Goal: Information Seeking & Learning: Learn about a topic

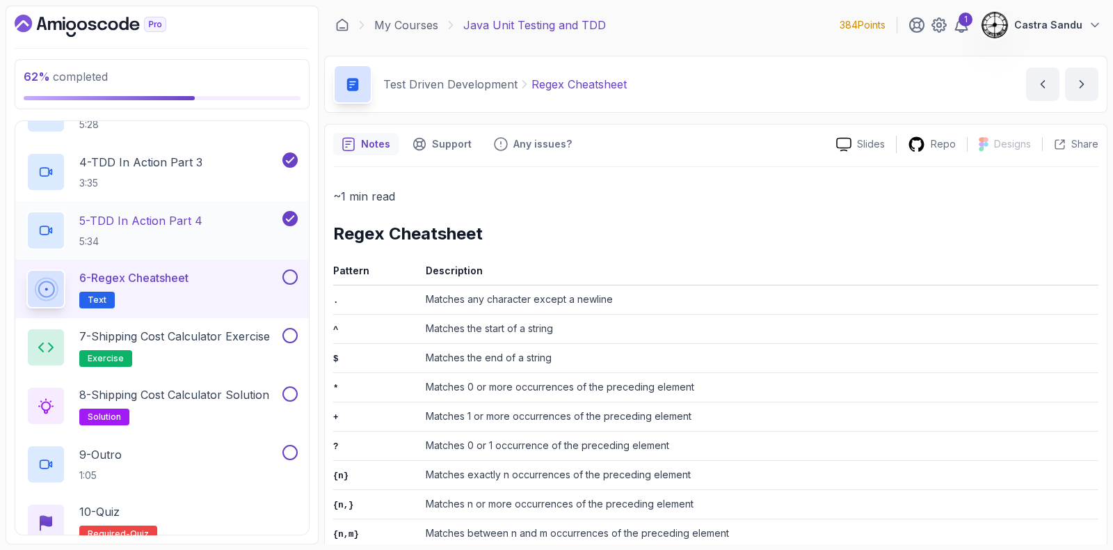
scroll to position [360, 0]
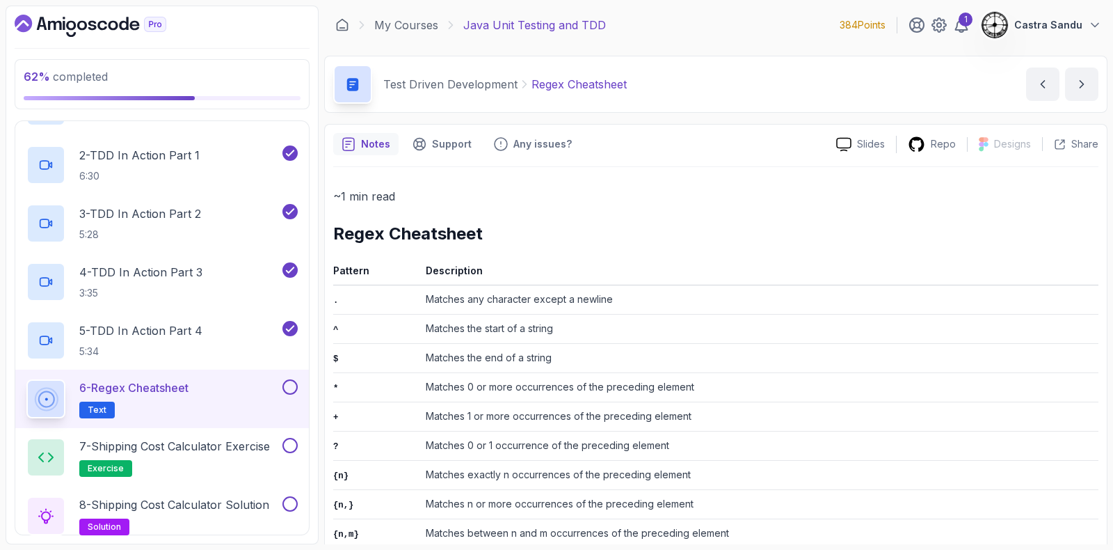
click at [170, 397] on h2 "6 - Regex Cheatsheet Text" at bounding box center [133, 398] width 109 height 39
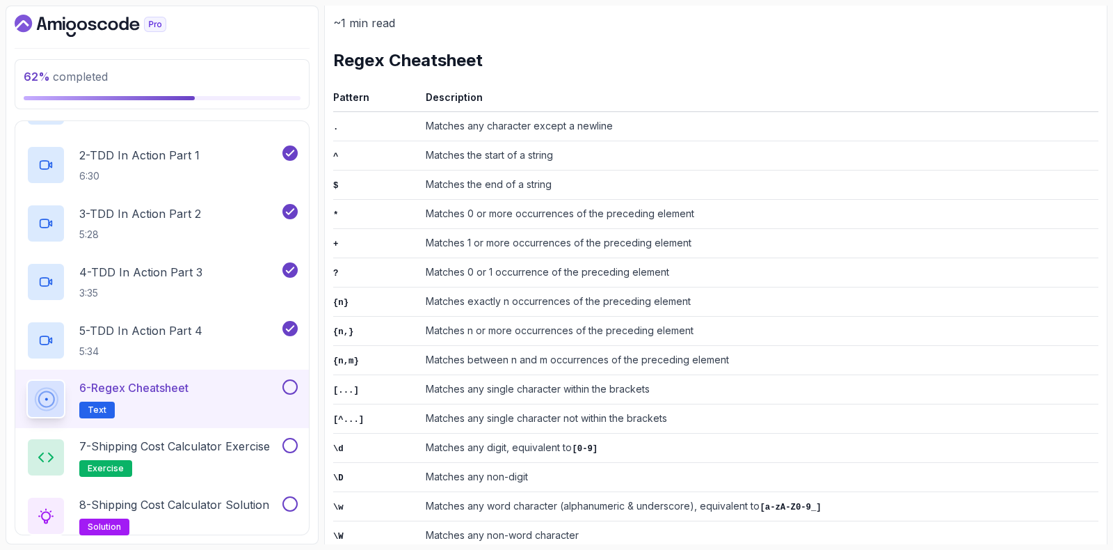
scroll to position [435, 0]
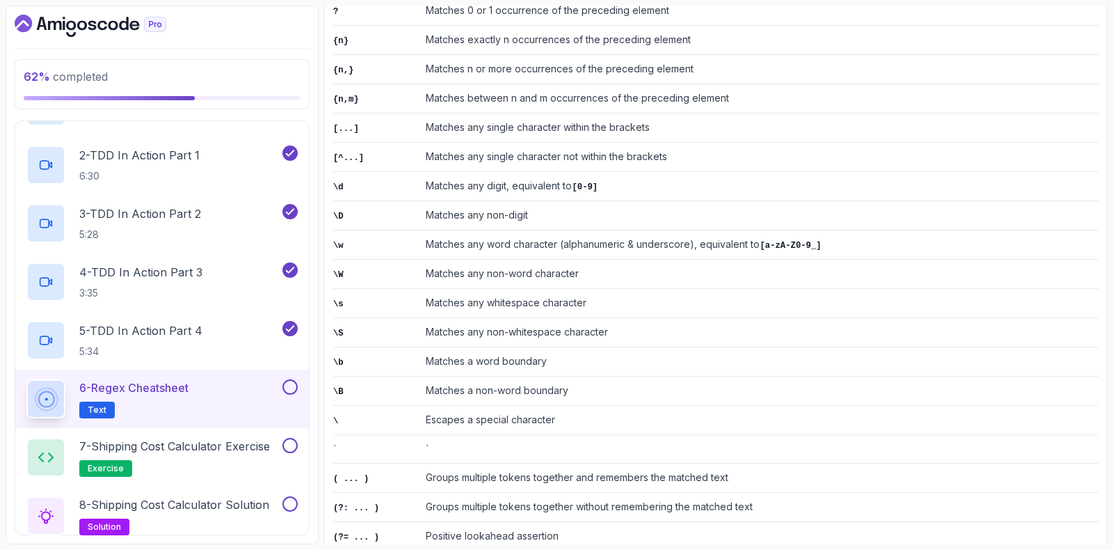
click at [293, 384] on button at bounding box center [289, 386] width 15 height 15
click at [226, 461] on h2 "7 - Shipping Cost Calculator Exercise exercise" at bounding box center [174, 457] width 191 height 39
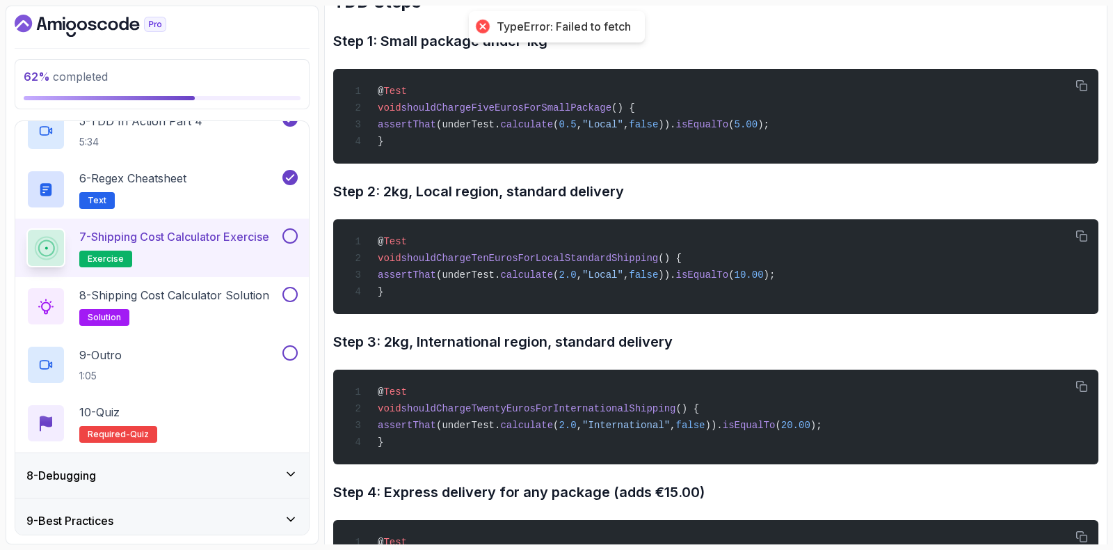
scroll to position [621, 0]
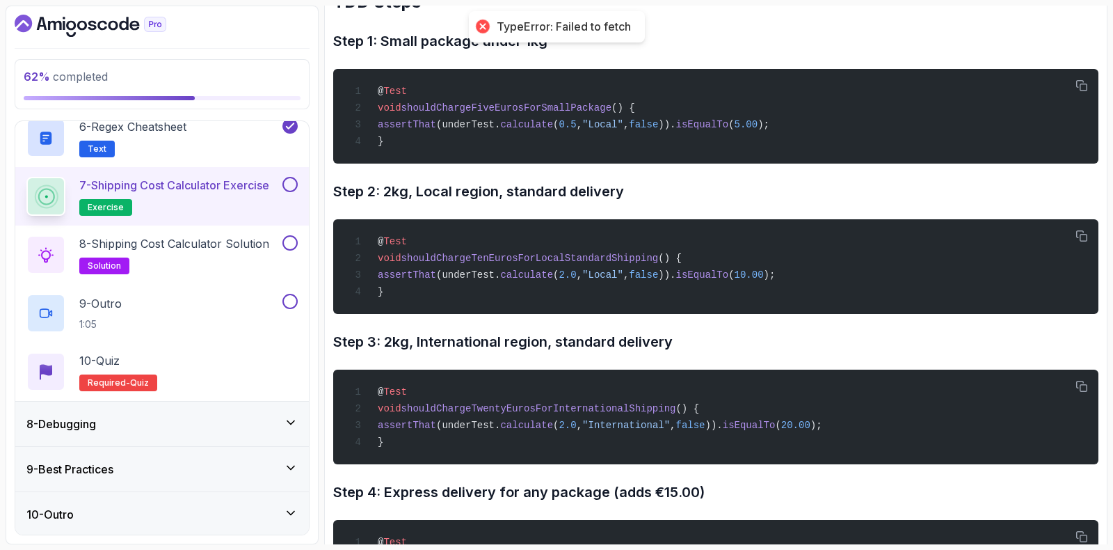
click at [285, 186] on button at bounding box center [289, 184] width 15 height 15
click at [231, 259] on h2 "8 - Shipping Cost Calculator Solution solution" at bounding box center [174, 254] width 190 height 39
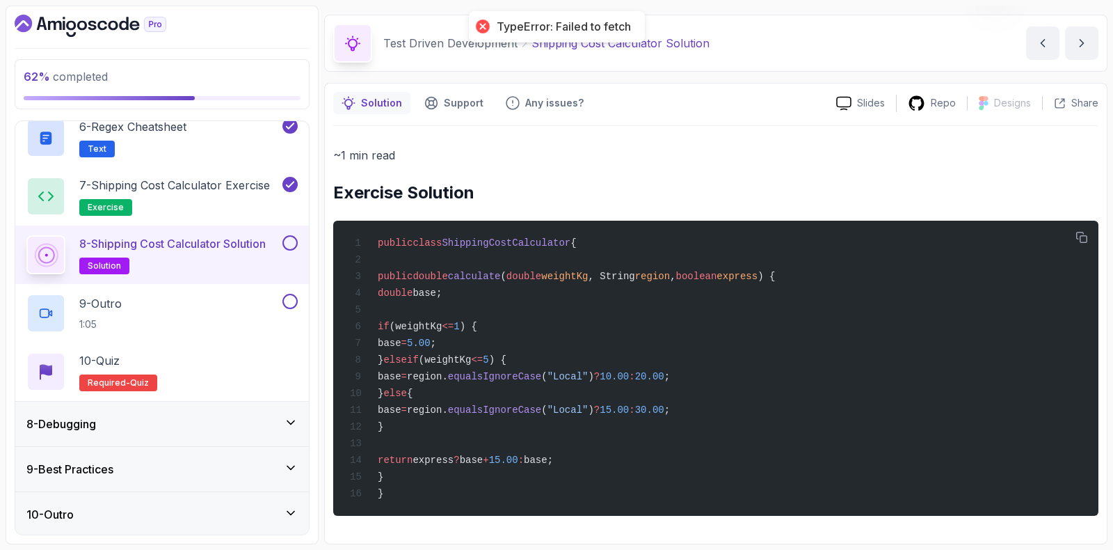
scroll to position [49, 0]
click at [288, 248] on button at bounding box center [289, 242] width 15 height 15
click at [193, 312] on div "9 - Outro 1:05" at bounding box center [152, 313] width 253 height 39
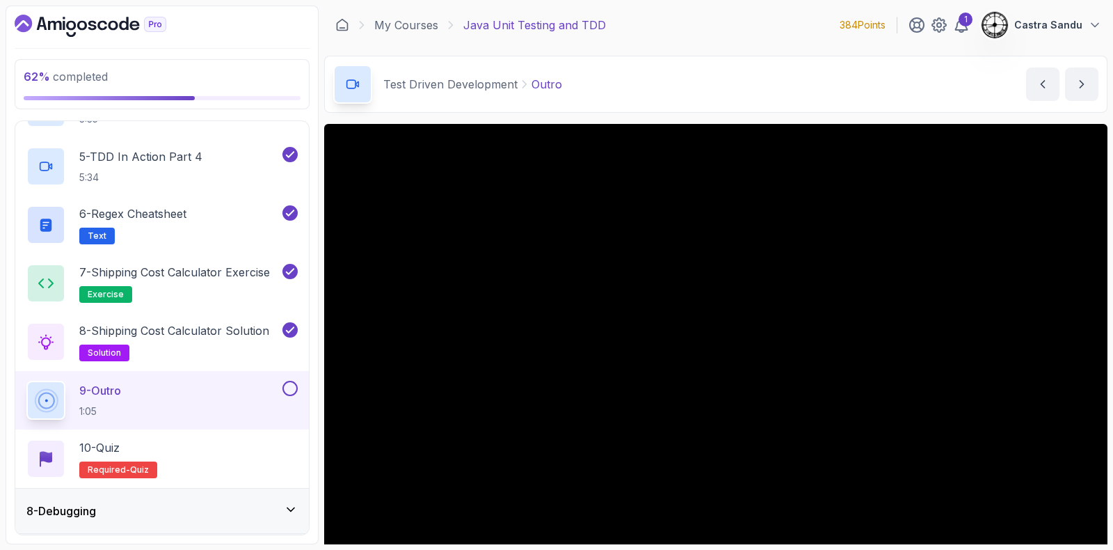
scroll to position [86, 0]
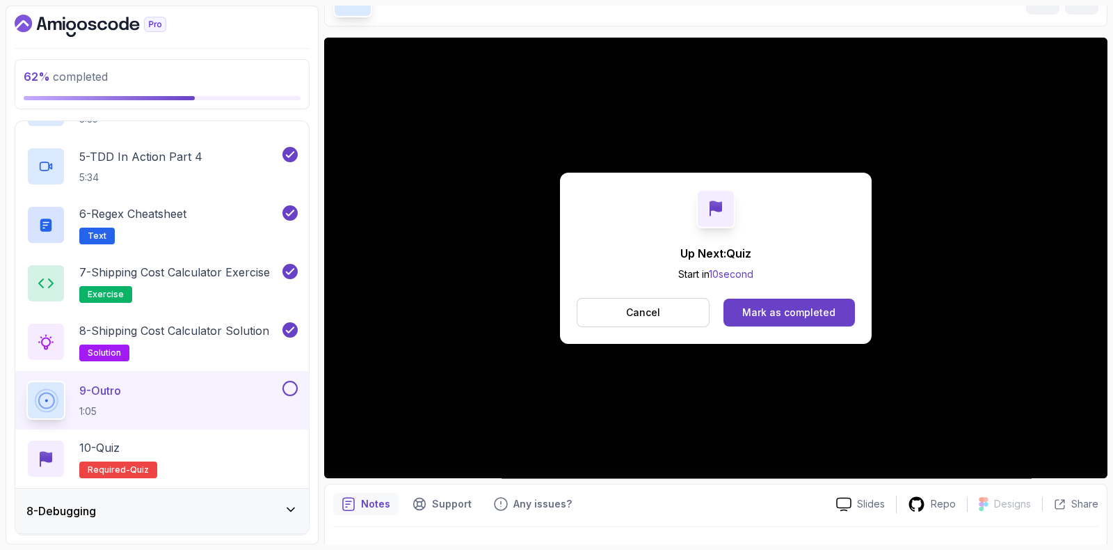
click at [291, 385] on button at bounding box center [289, 388] width 15 height 15
click at [796, 314] on div "Mark as completed" at bounding box center [788, 312] width 93 height 14
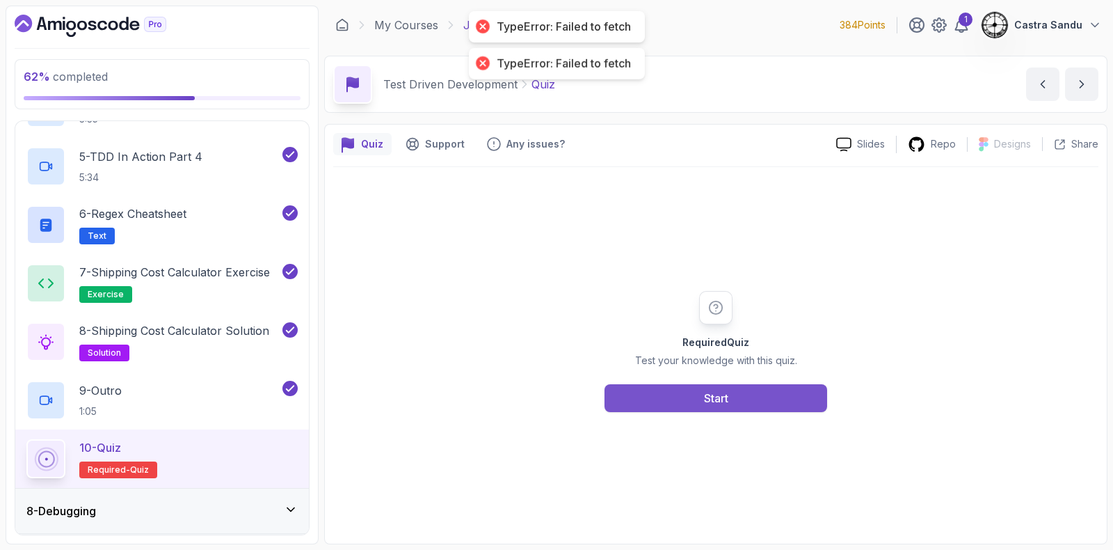
click at [671, 410] on button "Start" at bounding box center [716, 398] width 223 height 28
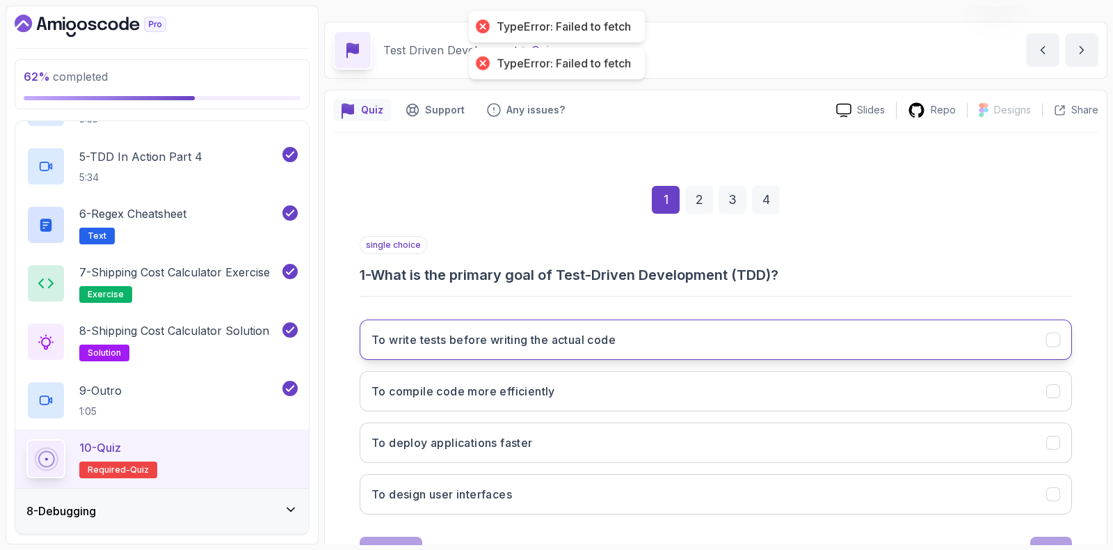
scroll to position [86, 0]
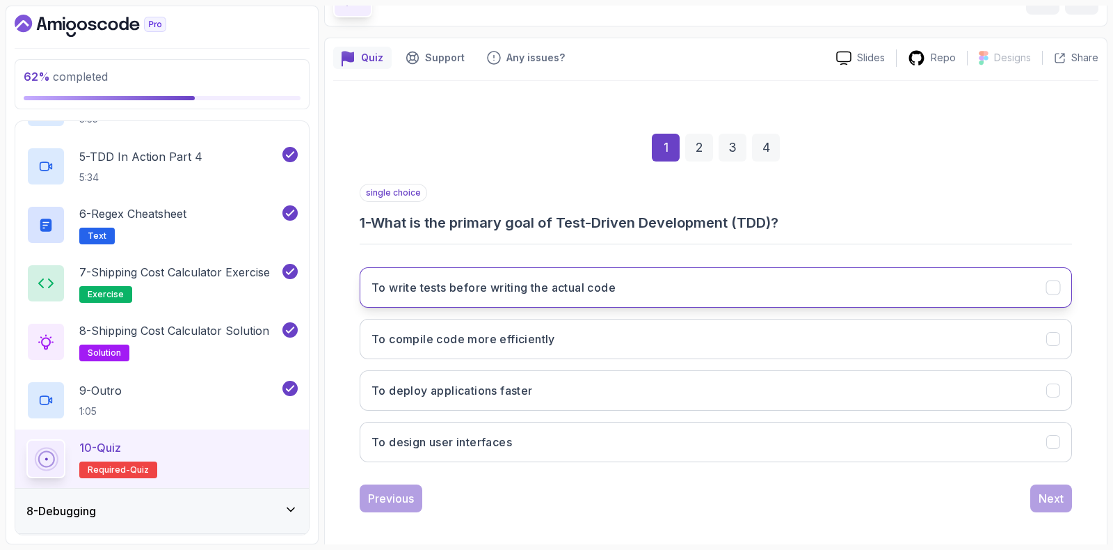
click at [404, 287] on h3 "To write tests before writing the actual code" at bounding box center [493, 287] width 244 height 17
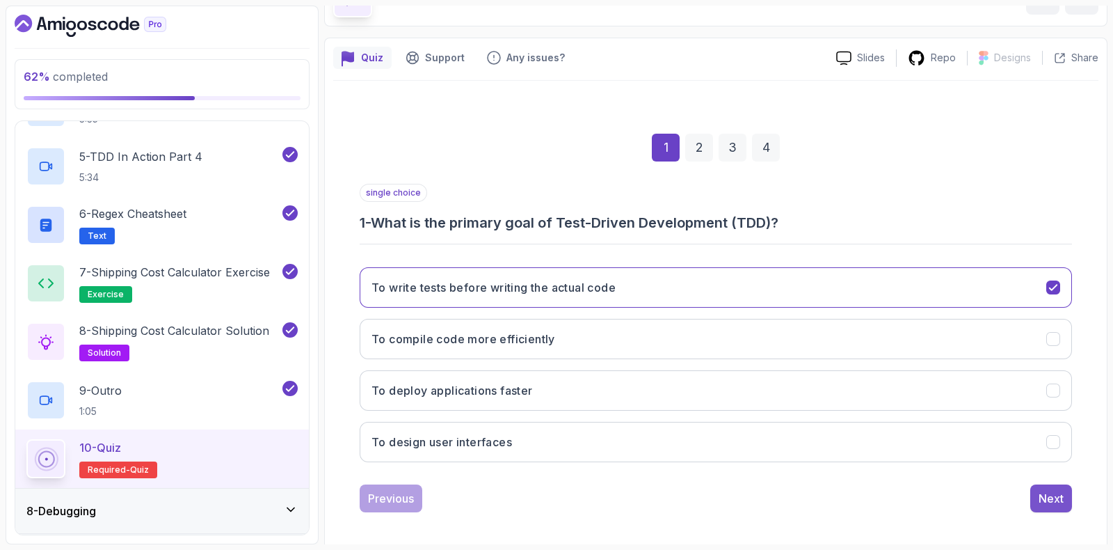
click at [1060, 484] on button "Next" at bounding box center [1051, 498] width 42 height 28
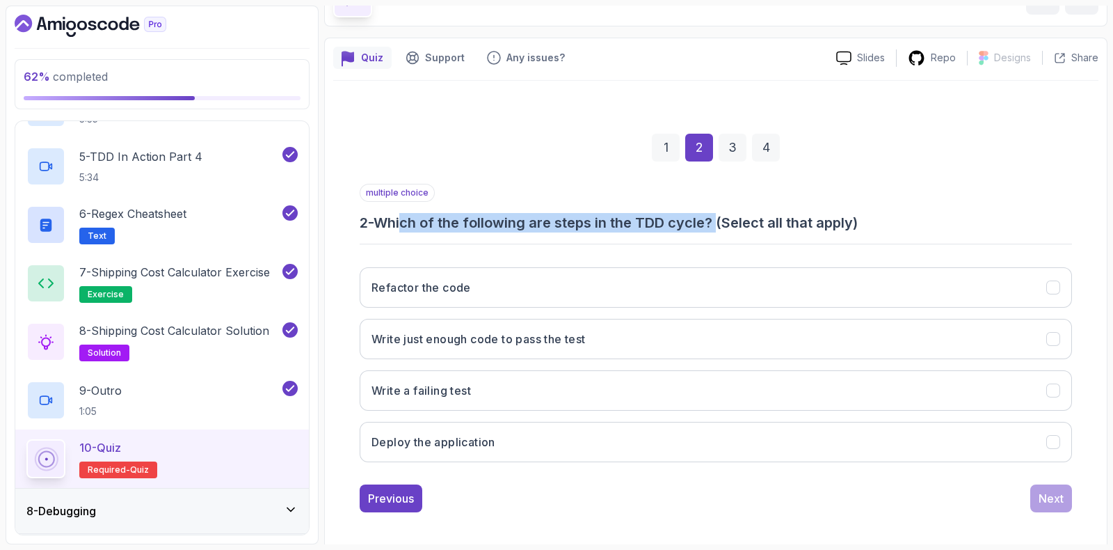
drag, startPoint x: 408, startPoint y: 225, endPoint x: 722, endPoint y: 220, distance: 313.8
click at [722, 220] on h3 "2 - Which of the following are steps in the TDD cycle? (Select all that apply)" at bounding box center [716, 222] width 712 height 19
click at [464, 210] on div "multiple choice 2 - Which of the following are steps in the TDD cycle? (Select …" at bounding box center [716, 208] width 712 height 49
drag, startPoint x: 382, startPoint y: 217, endPoint x: 726, endPoint y: 216, distance: 343.7
click at [726, 216] on h3 "2 - Which of the following are steps in the TDD cycle? (Select all that apply)" at bounding box center [716, 222] width 712 height 19
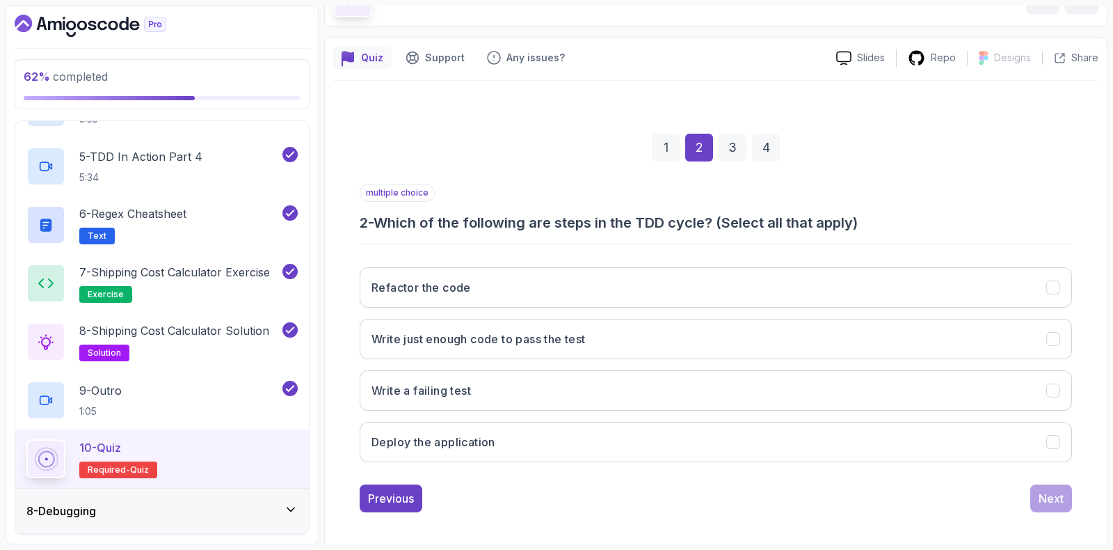
click at [567, 193] on div "multiple choice 2 - Which of the following are steps in the TDD cycle? (Select …" at bounding box center [716, 208] width 712 height 49
click at [481, 339] on h3 "Write just enough code to pass the test" at bounding box center [478, 338] width 214 height 17
click at [1056, 502] on div "Next" at bounding box center [1051, 498] width 25 height 17
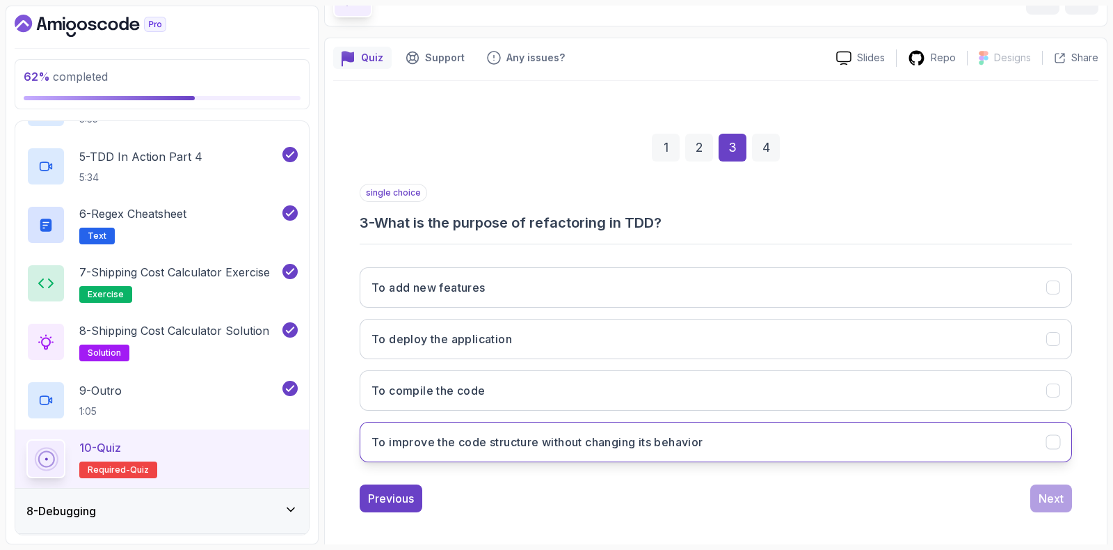
click at [421, 443] on h3 "To improve the code structure without changing its behavior" at bounding box center [537, 441] width 332 height 17
click at [1053, 497] on div "Next" at bounding box center [1051, 498] width 25 height 17
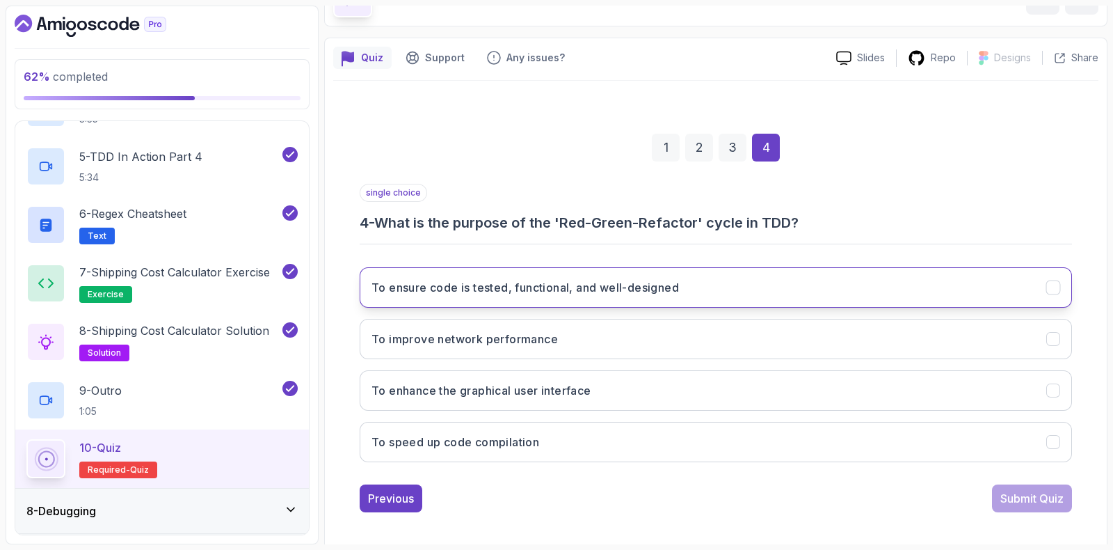
click at [555, 291] on h3 "To ensure code is tested, functional, and well-designed" at bounding box center [524, 287] width 307 height 17
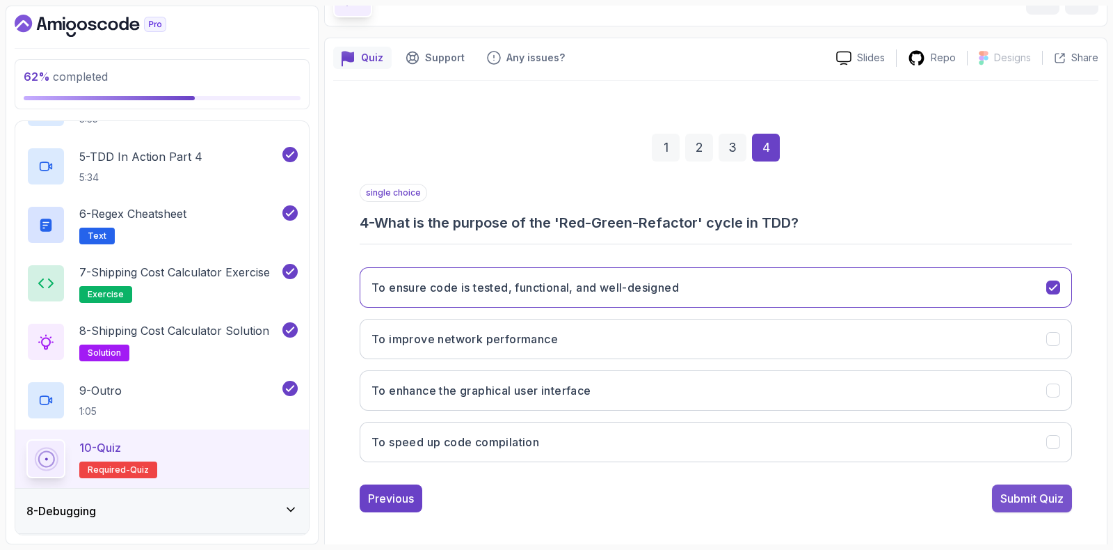
click at [1003, 495] on div "Submit Quiz" at bounding box center [1031, 498] width 63 height 17
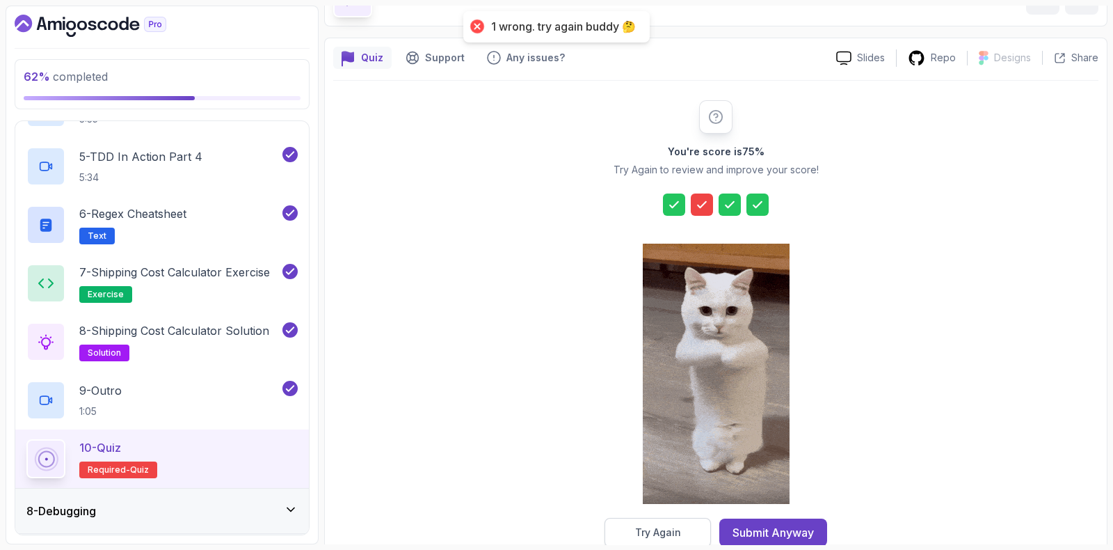
click at [655, 520] on button "Try Again" at bounding box center [658, 532] width 106 height 29
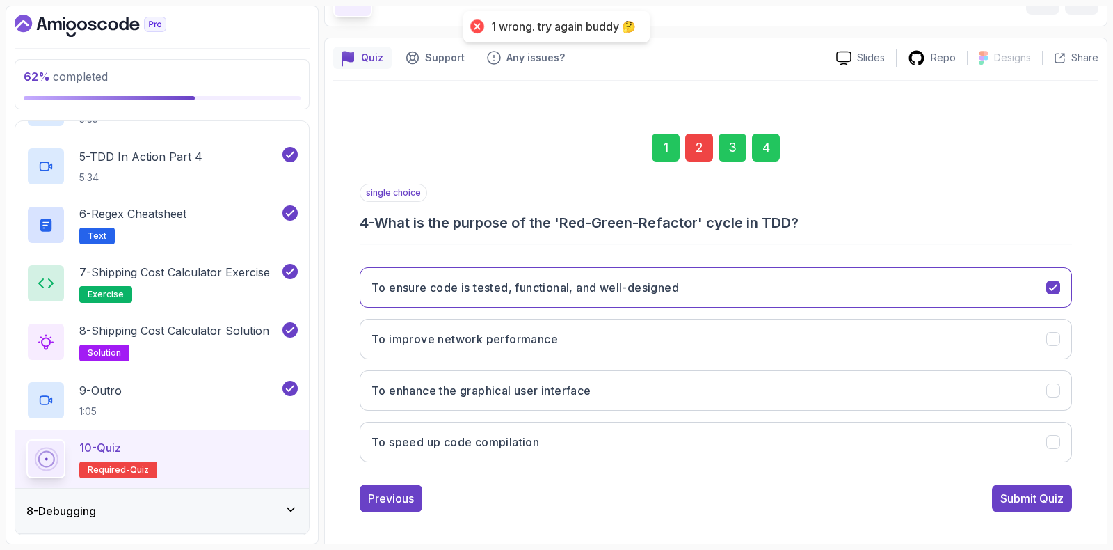
click at [689, 145] on div "2" at bounding box center [699, 148] width 28 height 28
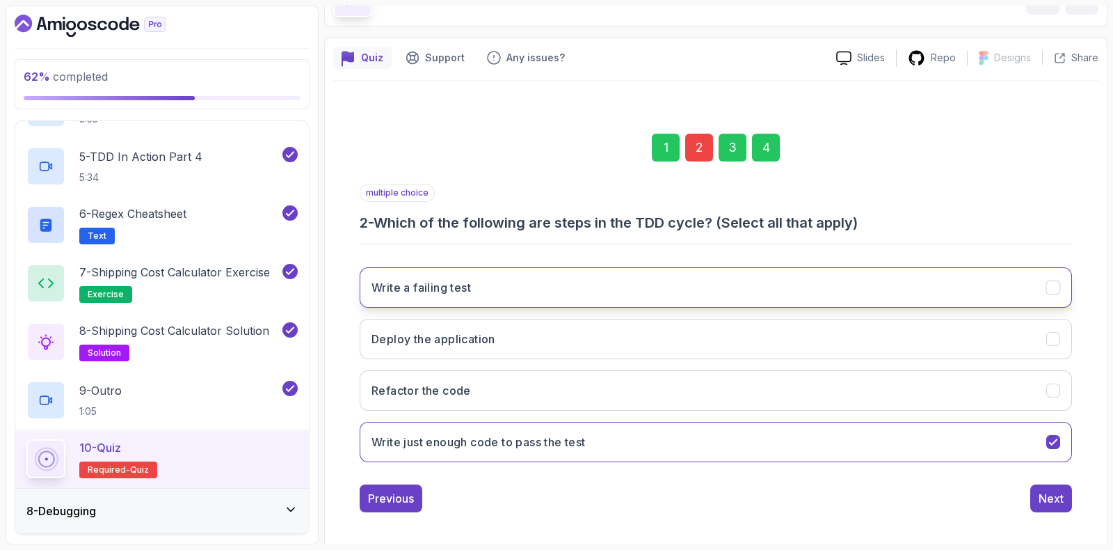
click at [552, 278] on button "Write a failing test" at bounding box center [716, 287] width 712 height 40
click at [776, 152] on div "4" at bounding box center [766, 148] width 28 height 28
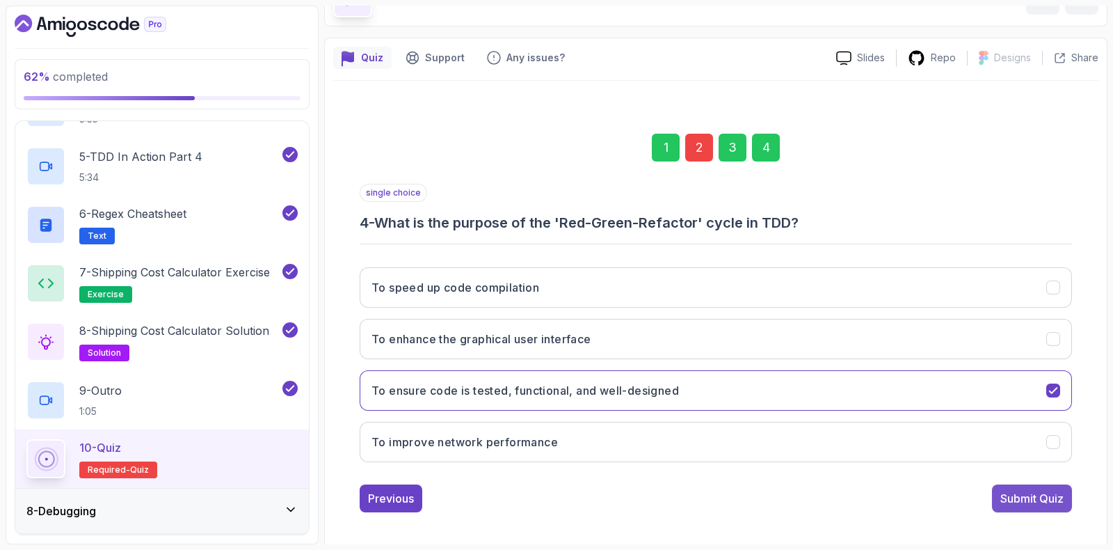
click at [1014, 490] on div "Submit Quiz" at bounding box center [1031, 498] width 63 height 17
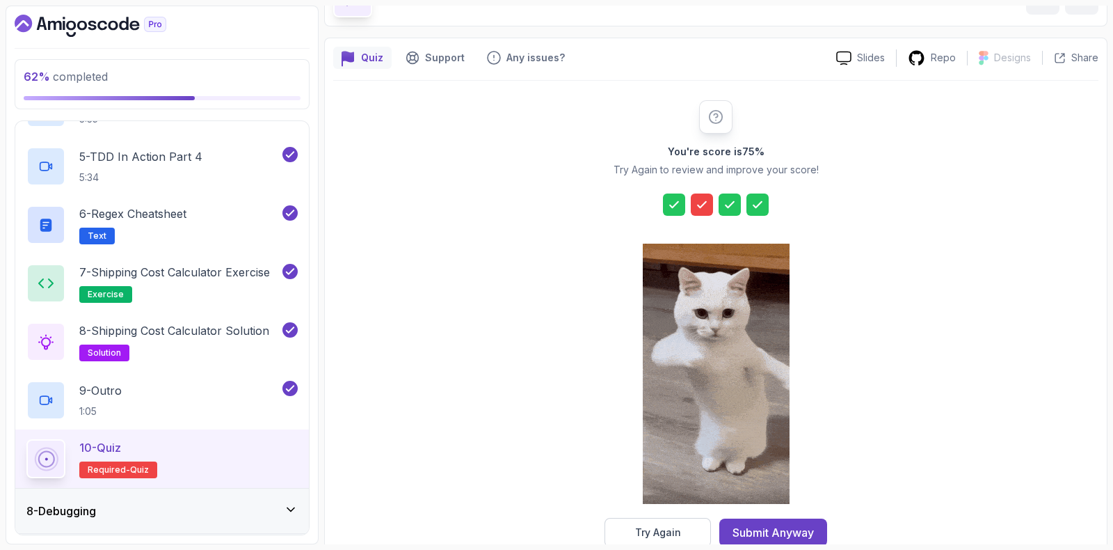
click at [831, 404] on div "You're score is 75 % Try Again to review and improve your score! Try Again Subm…" at bounding box center [715, 323] width 267 height 447
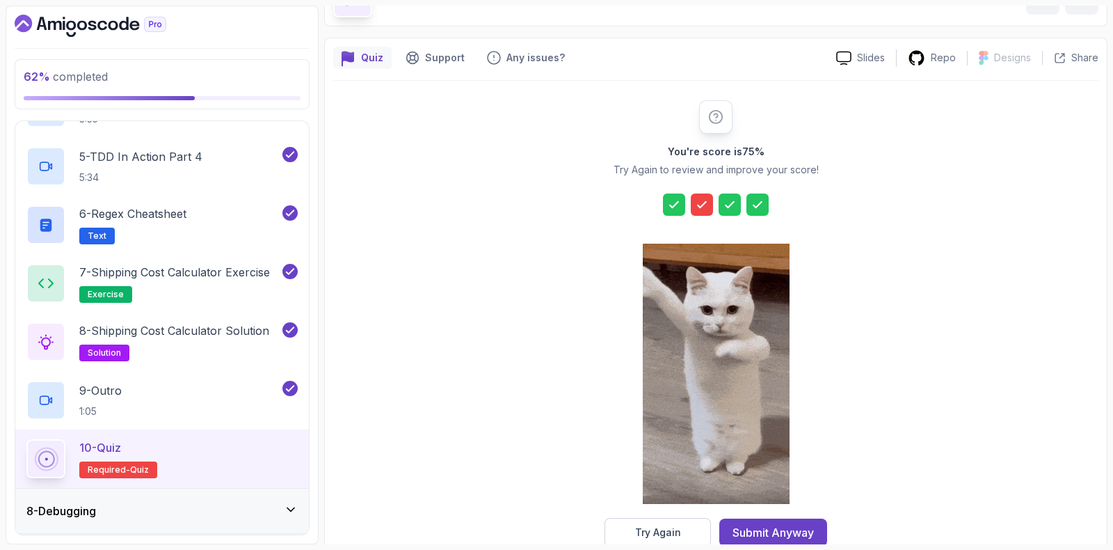
click at [652, 525] on div "Try Again" at bounding box center [658, 532] width 46 height 14
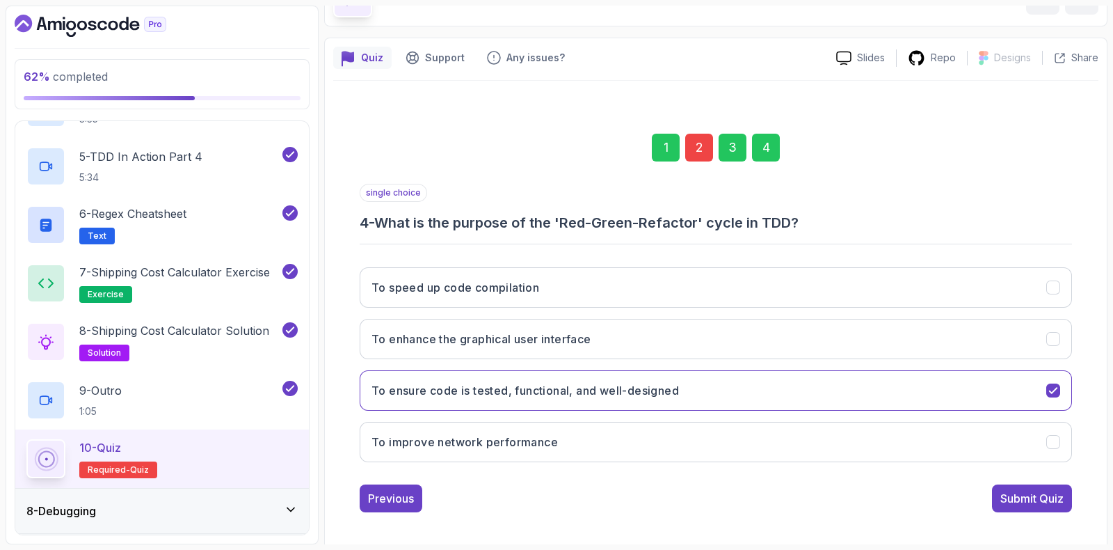
click at [705, 141] on div "2" at bounding box center [699, 148] width 28 height 28
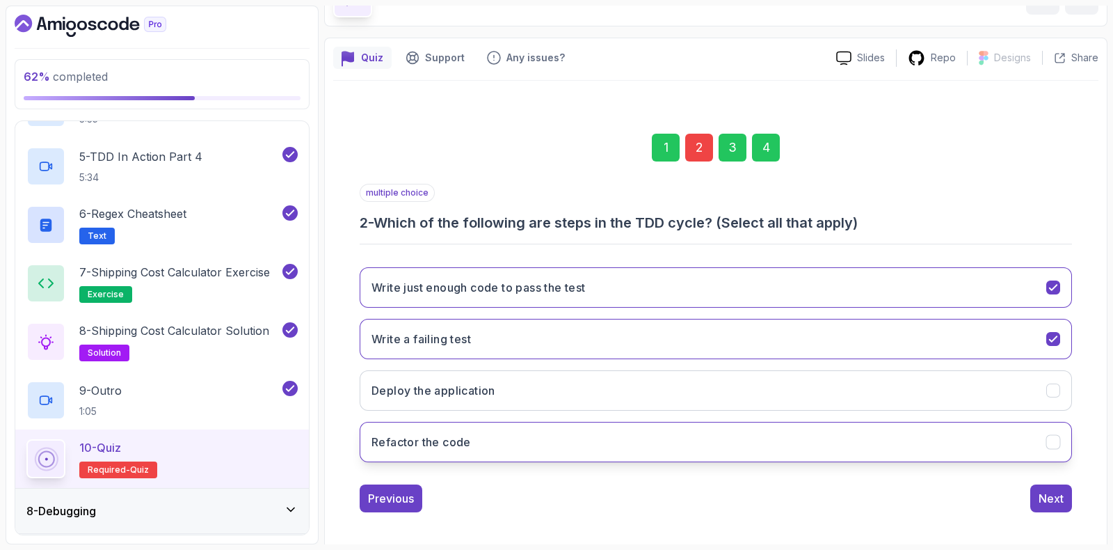
drag, startPoint x: 511, startPoint y: 384, endPoint x: 470, endPoint y: 453, distance: 80.5
click at [457, 462] on div "Write just enough code to pass the test Write a failing test Deploy the applica…" at bounding box center [716, 364] width 712 height 217
click at [503, 431] on button "Refactor the code" at bounding box center [716, 442] width 712 height 40
click at [767, 154] on div "4" at bounding box center [766, 148] width 28 height 28
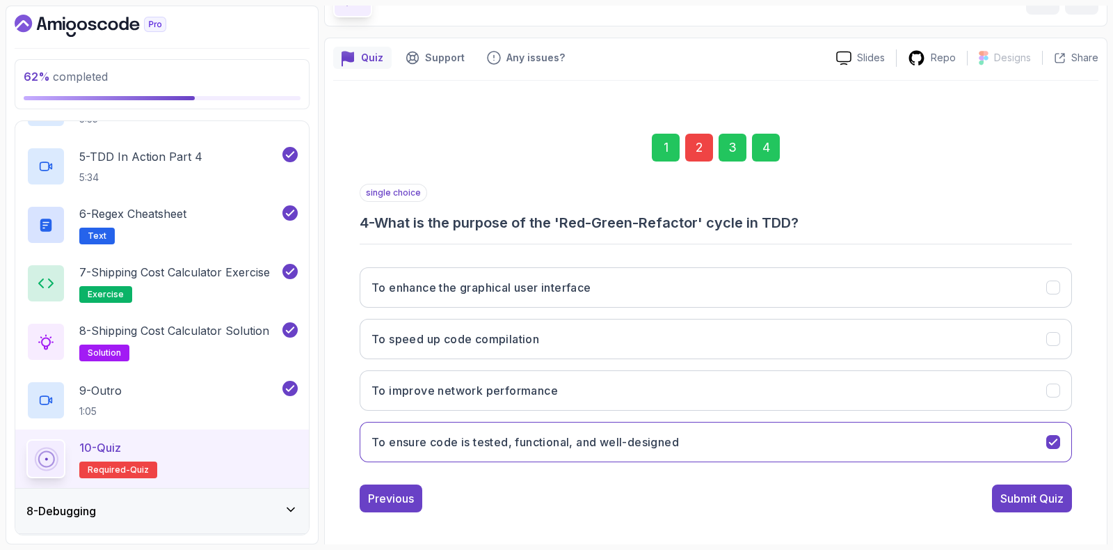
click at [1032, 481] on div "single choice 4 - What is the purpose of the 'Red-Green-Refactor' cycle in TDD?…" at bounding box center [716, 348] width 712 height 328
click at [1014, 499] on div "Submit Quiz" at bounding box center [1031, 498] width 63 height 17
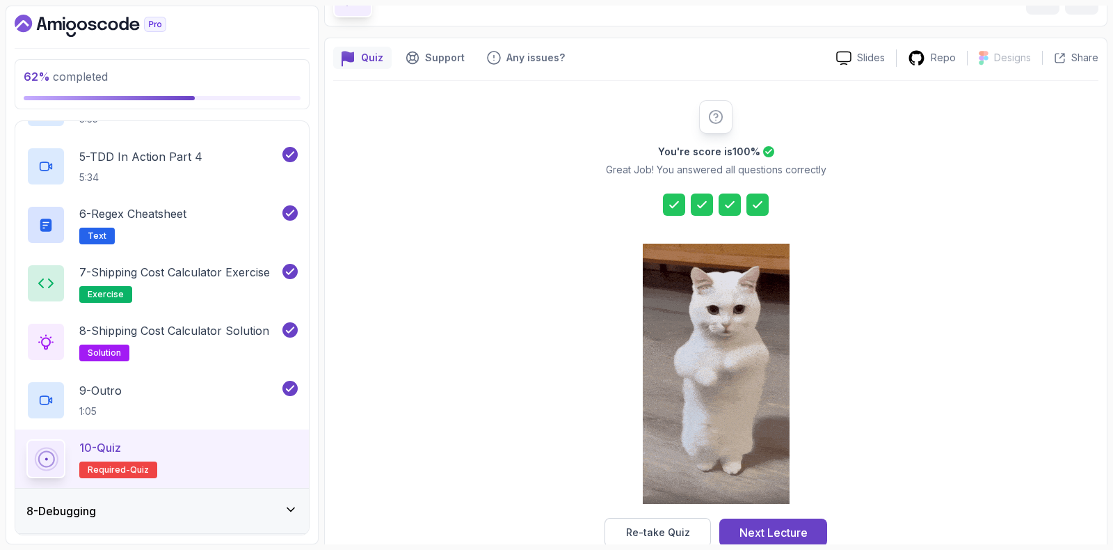
click at [798, 527] on div "Next Lecture" at bounding box center [774, 532] width 68 height 17
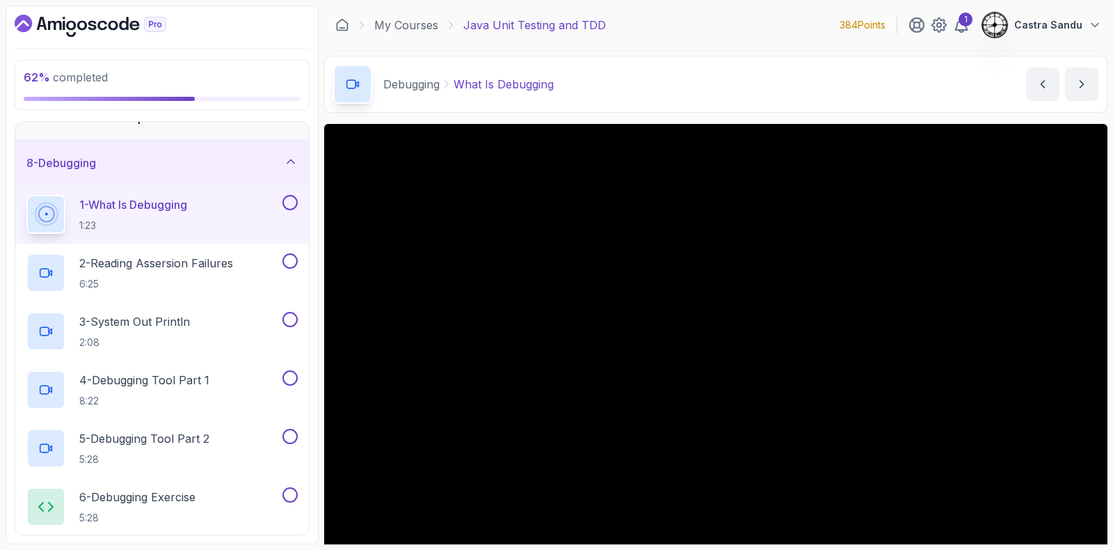
scroll to position [86, 0]
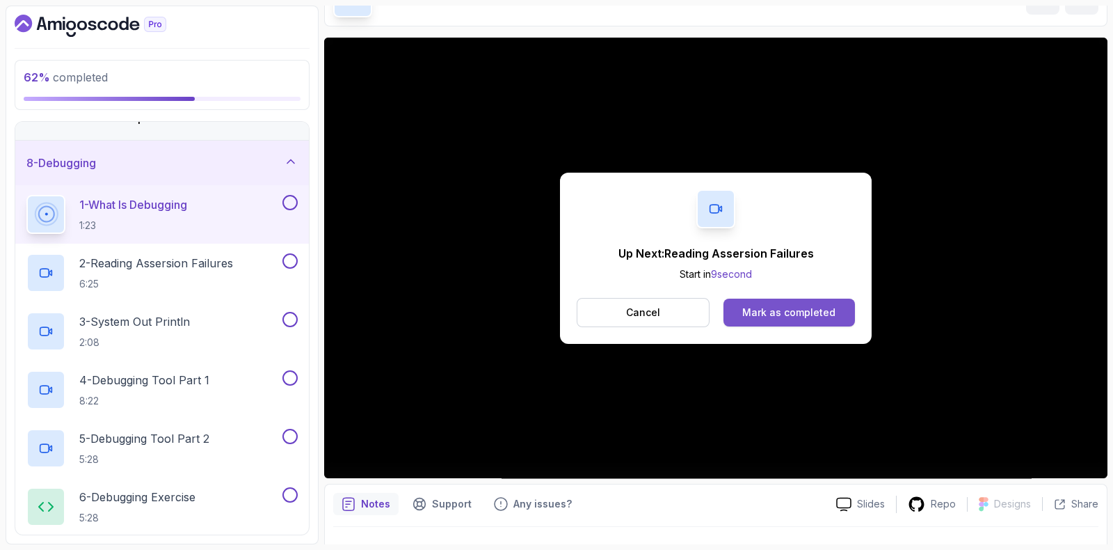
click at [758, 310] on div "Mark as completed" at bounding box center [788, 312] width 93 height 14
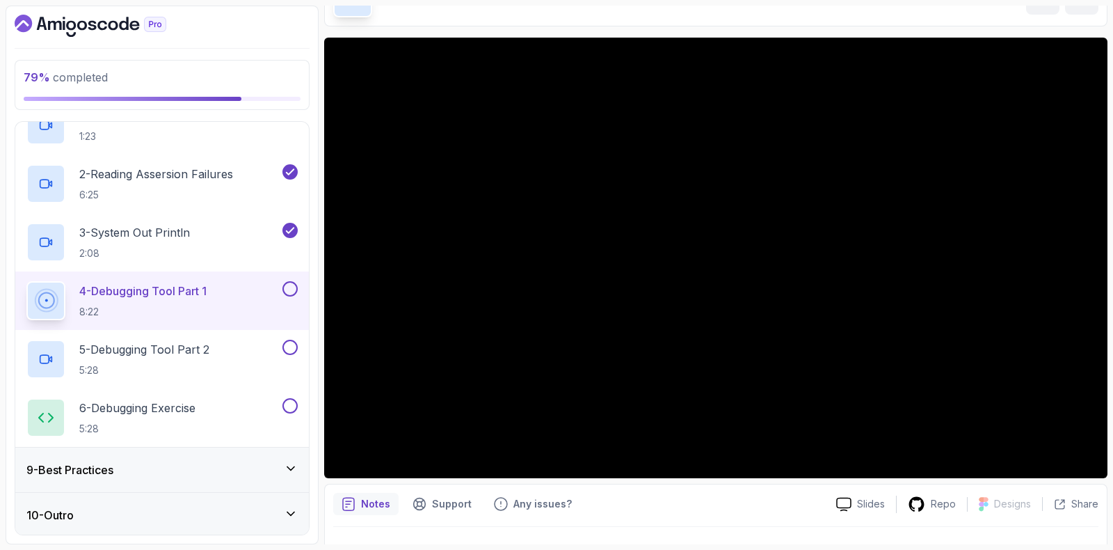
scroll to position [116, 0]
